Goal: Information Seeking & Learning: Learn about a topic

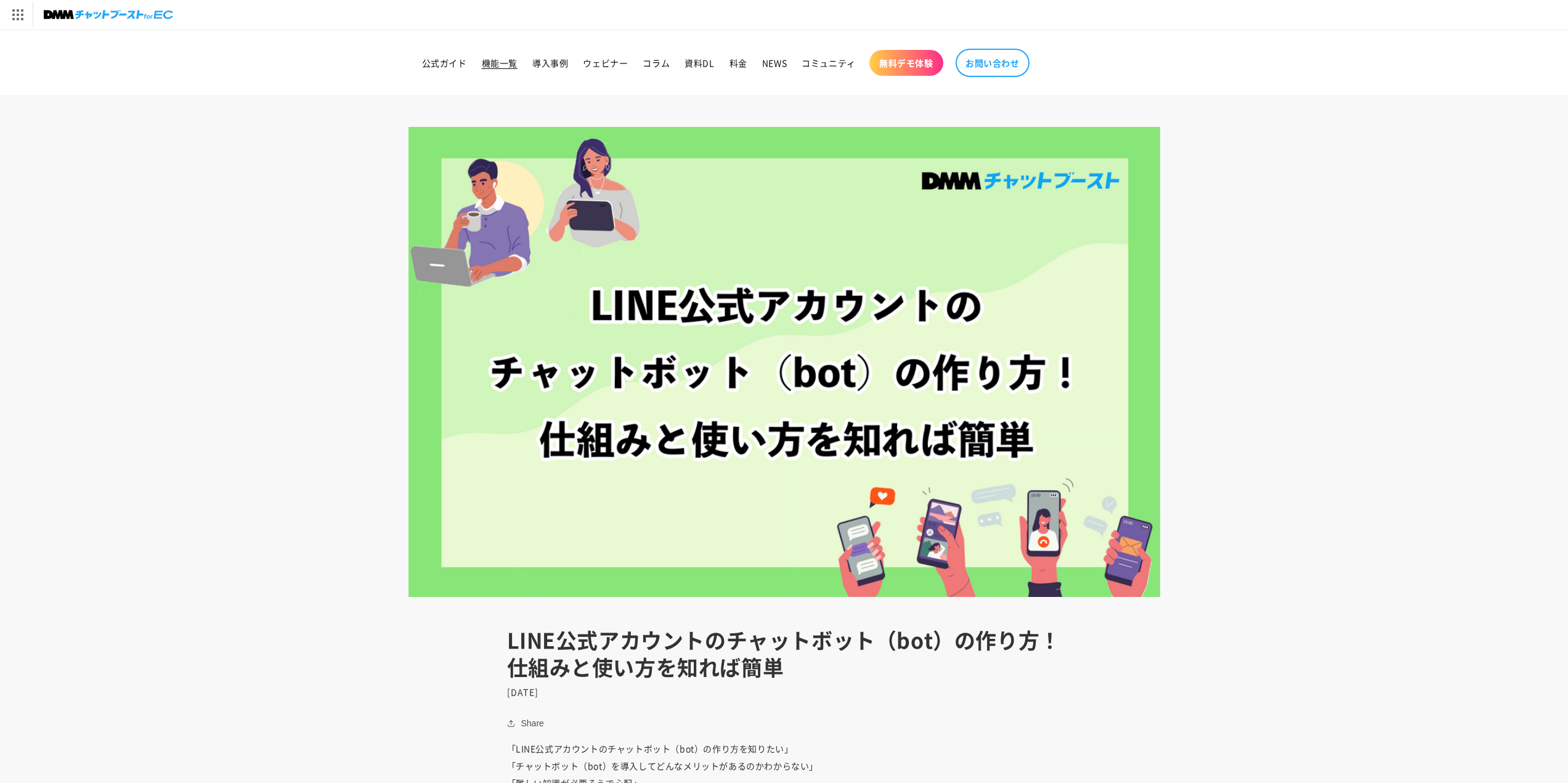
click at [509, 64] on span "機能一覧" at bounding box center [500, 62] width 36 height 11
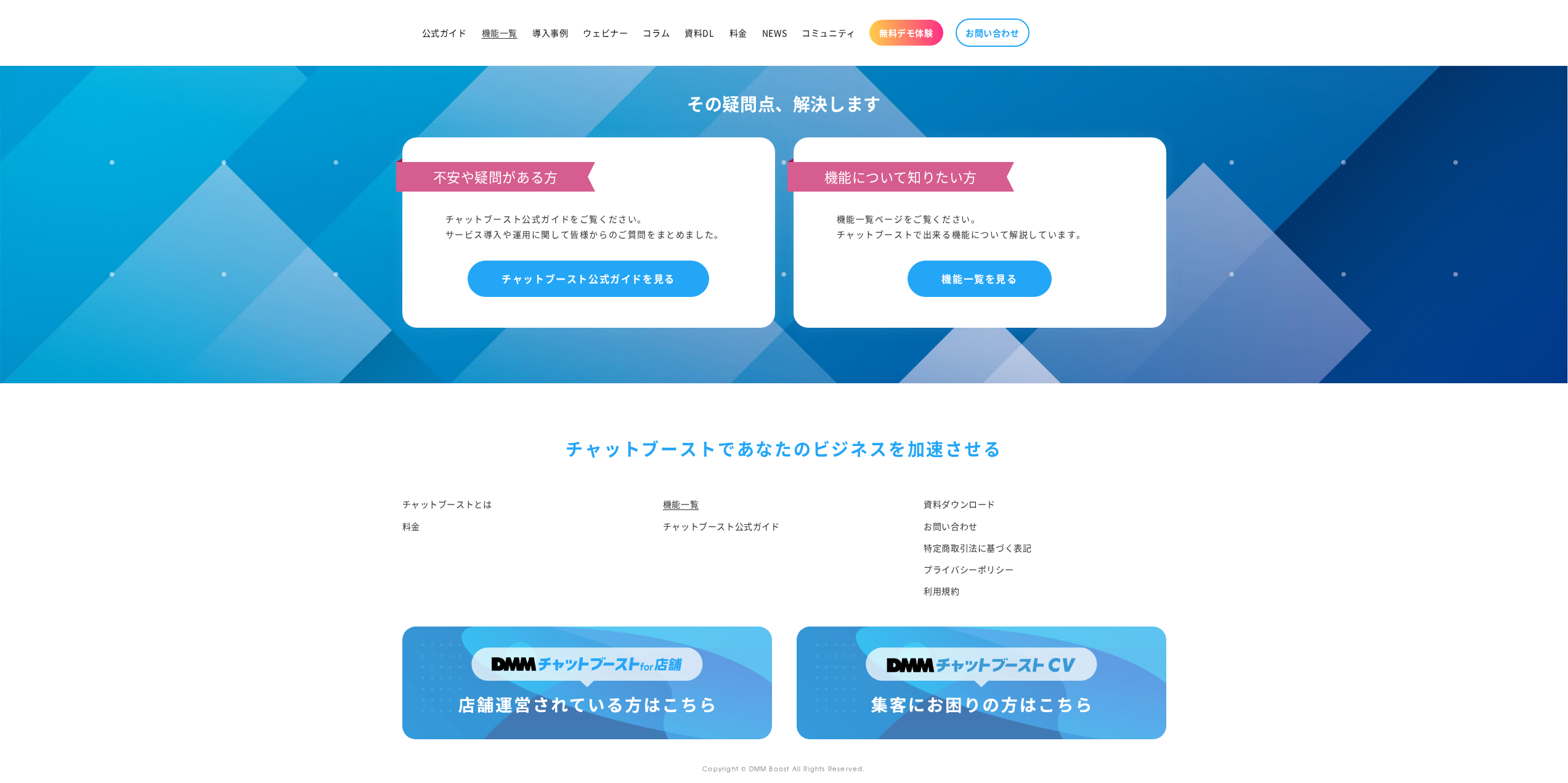
scroll to position [5732, 0]
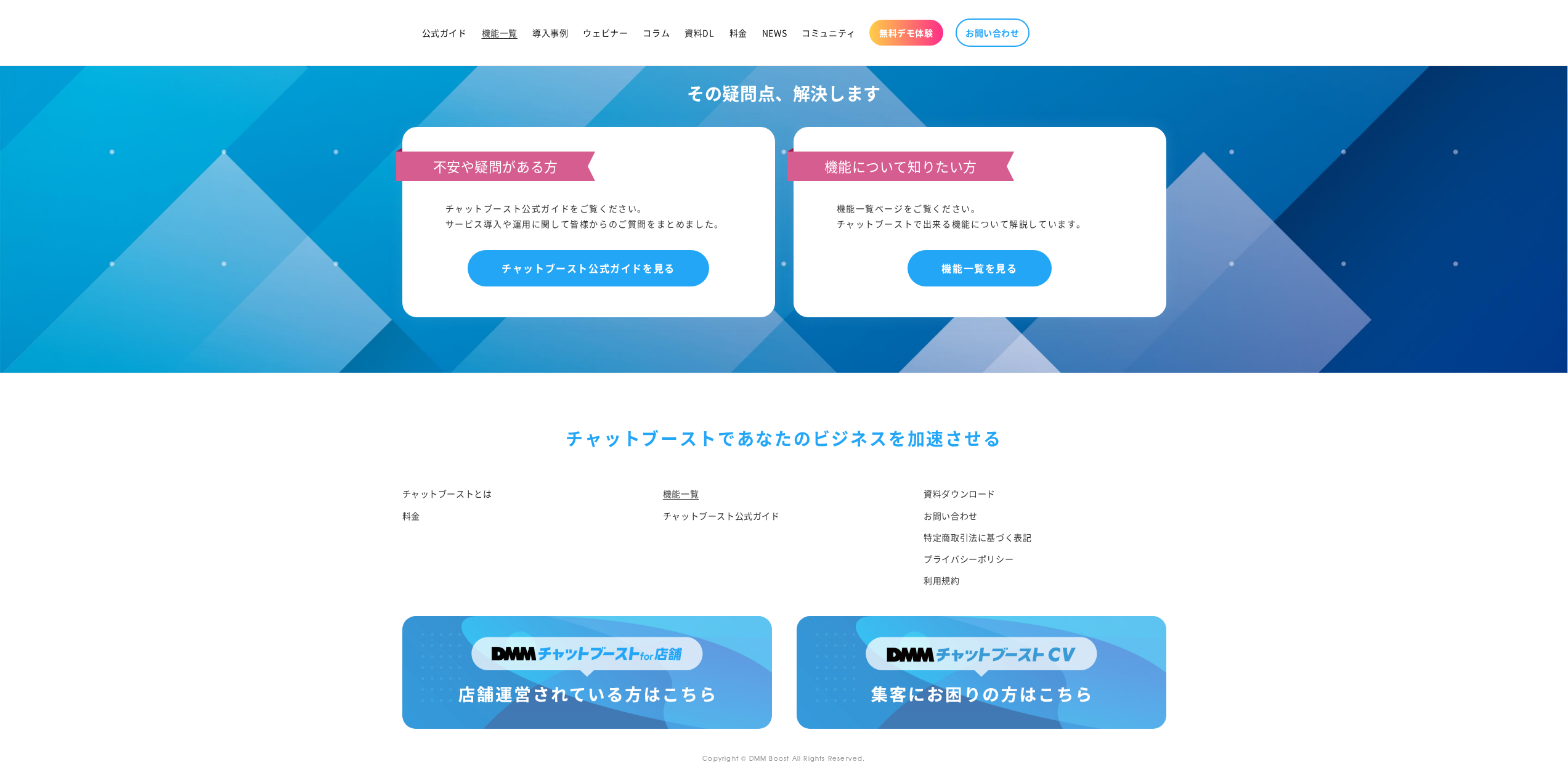
drag, startPoint x: 1104, startPoint y: 417, endPoint x: 1133, endPoint y: 417, distance: 29.0
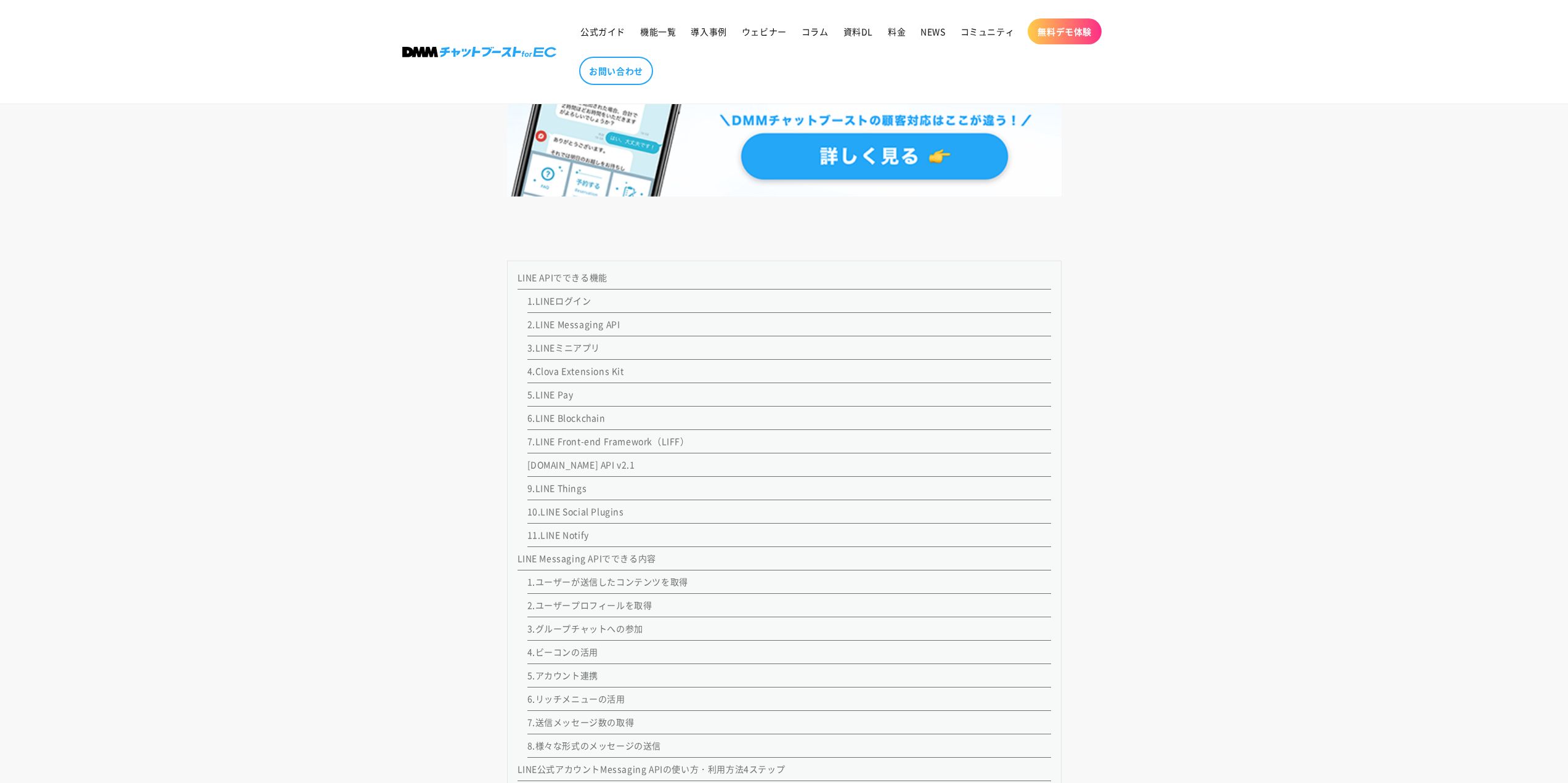
scroll to position [1047, 0]
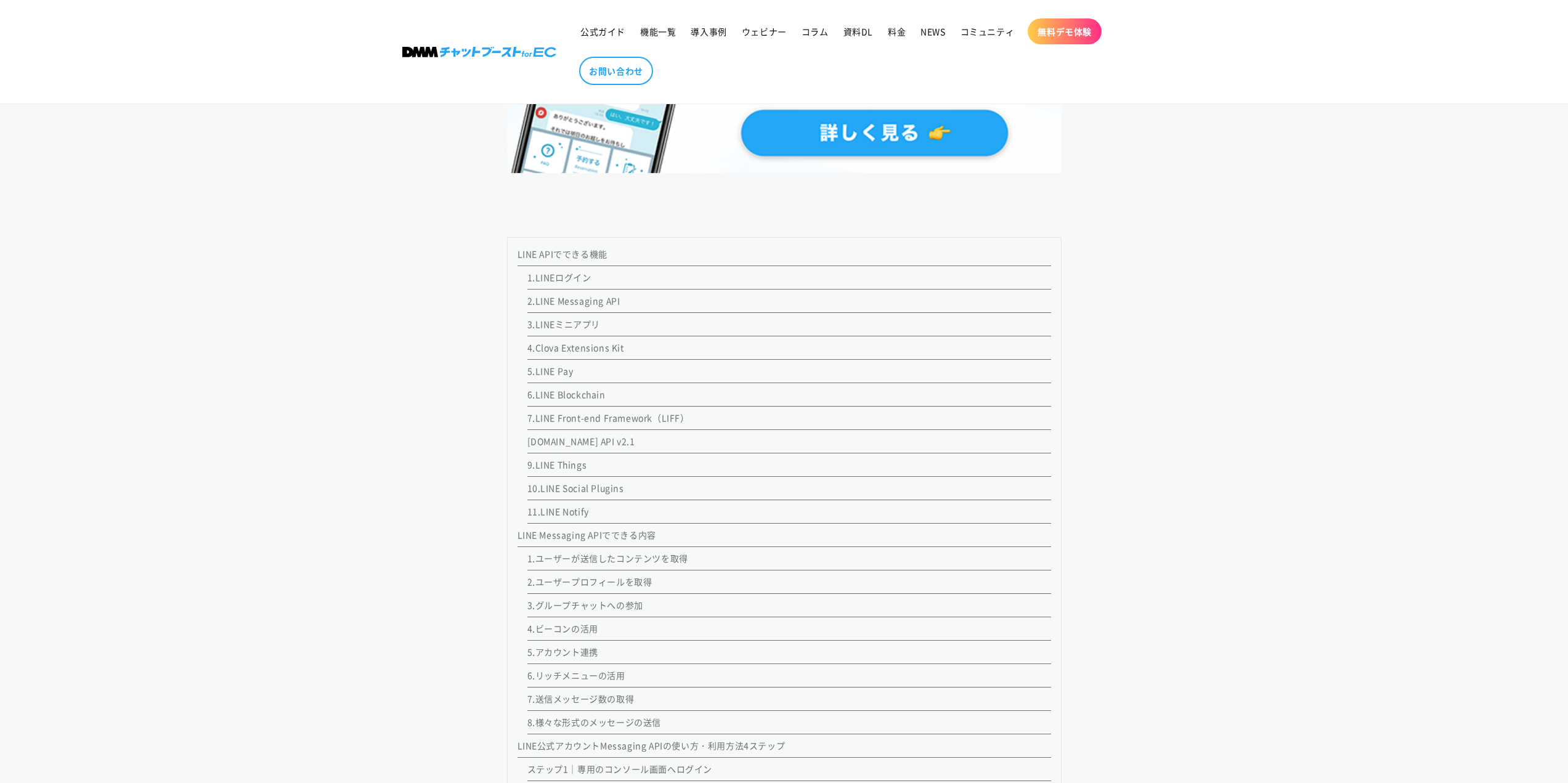
click at [574, 303] on link "2.LINE Messaging API" at bounding box center [574, 300] width 93 height 13
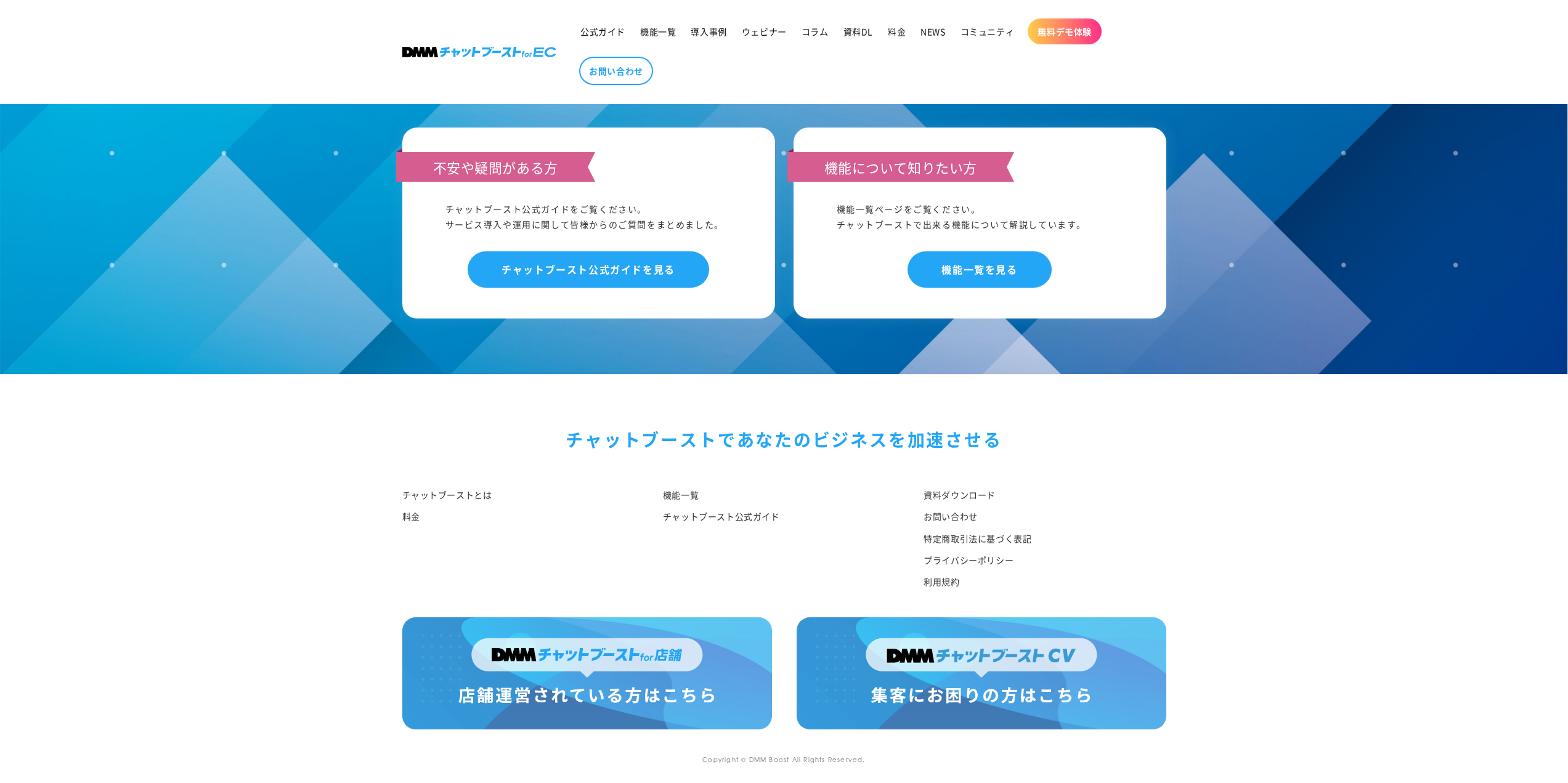
scroll to position [8745, 0]
